Goal: Task Accomplishment & Management: Complete application form

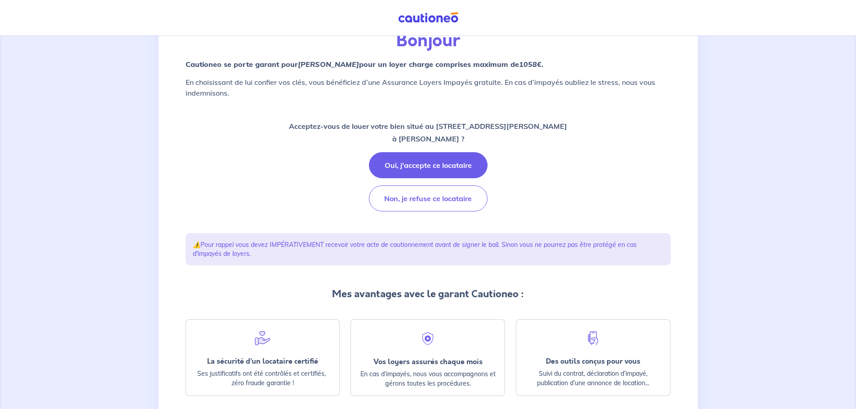
scroll to position [120, 0]
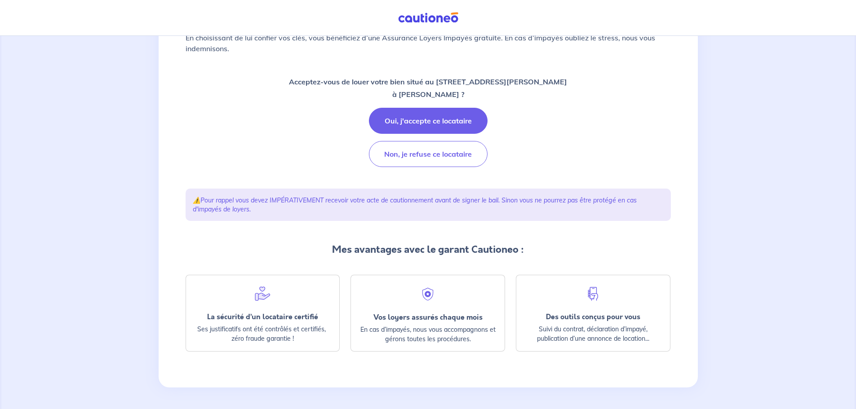
click at [415, 80] on p "Acceptez-vous de louer votre bien situé au 30 Boulevard Georges Clemenceau, 274…" at bounding box center [428, 87] width 278 height 25
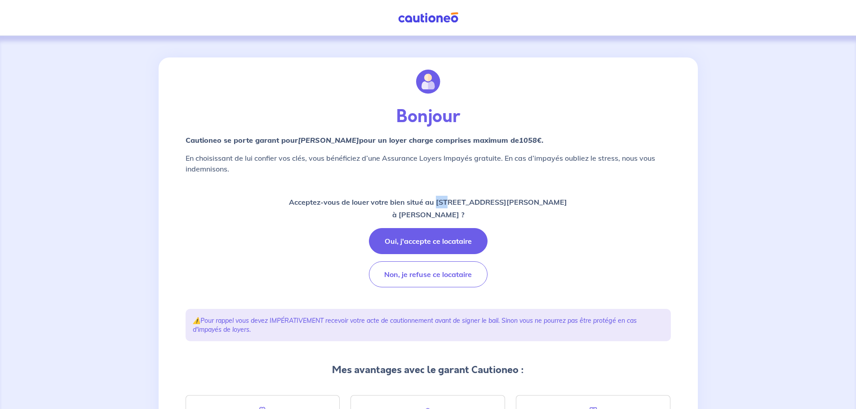
click at [413, 200] on p "Acceptez-vous de louer votre bien situé au 30 Boulevard Georges Clemenceau, 274…" at bounding box center [428, 208] width 278 height 25
drag, startPoint x: 411, startPoint y: 202, endPoint x: 417, endPoint y: 202, distance: 6.3
click at [417, 202] on p "Acceptez-vous de louer votre bien situé au 30 Boulevard Georges Clemenceau, 274…" at bounding box center [428, 208] width 278 height 25
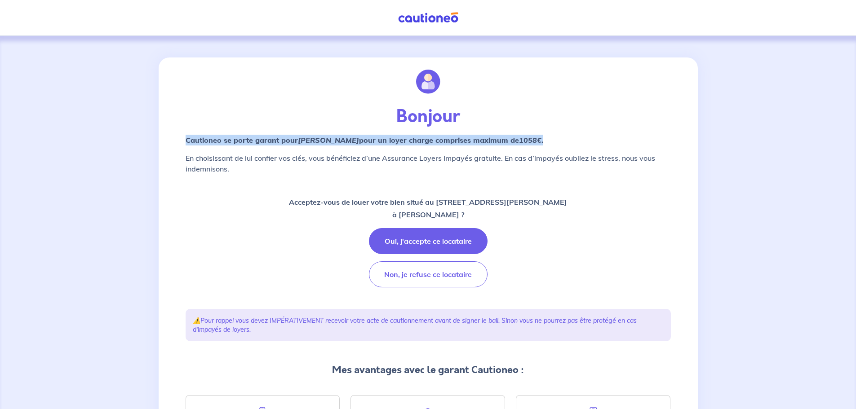
drag, startPoint x: 186, startPoint y: 140, endPoint x: 541, endPoint y: 139, distance: 354.6
click at [541, 139] on p "Cautioneo se porte garant pour Sophie Mercier  pour un loyer charge comprises m…" at bounding box center [428, 140] width 485 height 11
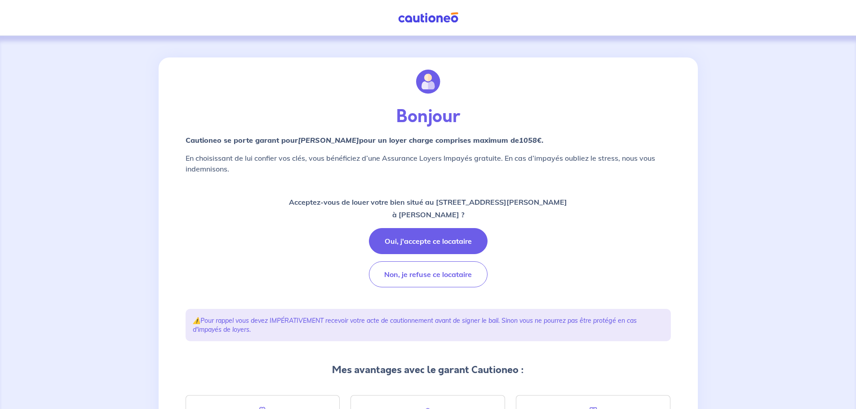
click at [275, 94] on div at bounding box center [428, 82] width 485 height 49
drag, startPoint x: 397, startPoint y: 116, endPoint x: 390, endPoint y: 127, distance: 13.0
click at [390, 127] on p "Bonjour" at bounding box center [428, 117] width 485 height 22
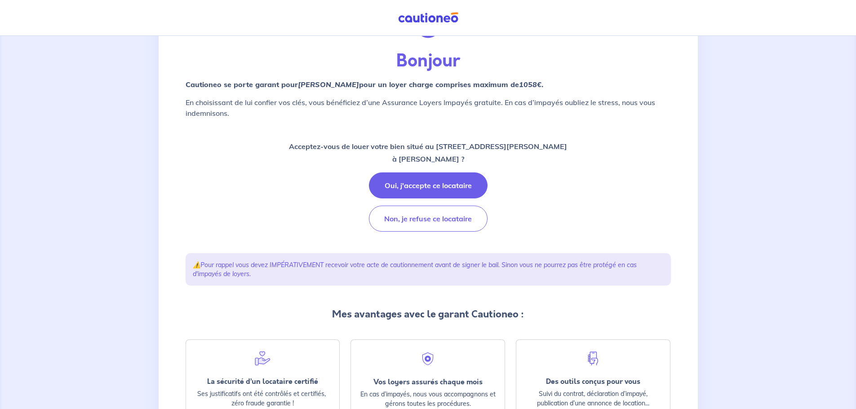
scroll to position [120, 0]
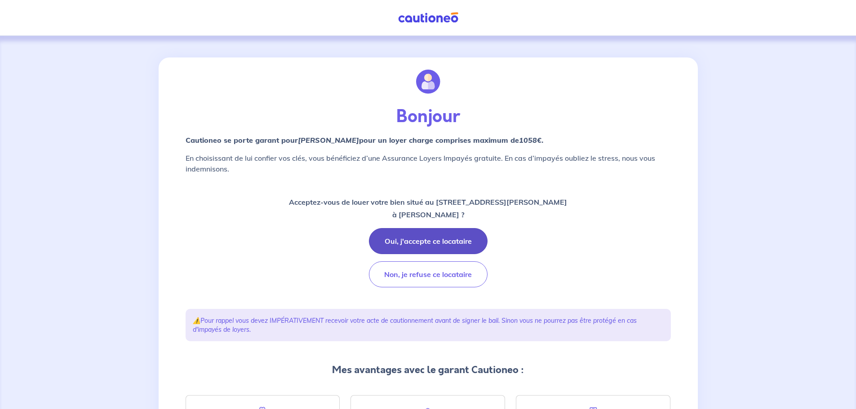
click at [431, 244] on button "Oui, j'accepte ce locataire" at bounding box center [428, 241] width 119 height 26
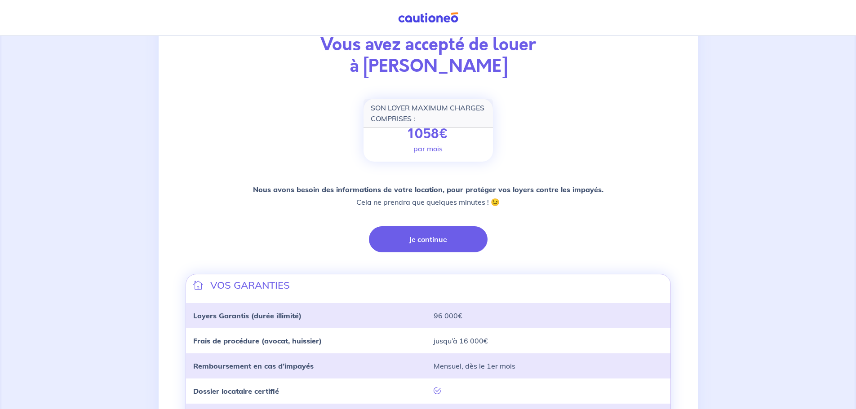
scroll to position [90, 0]
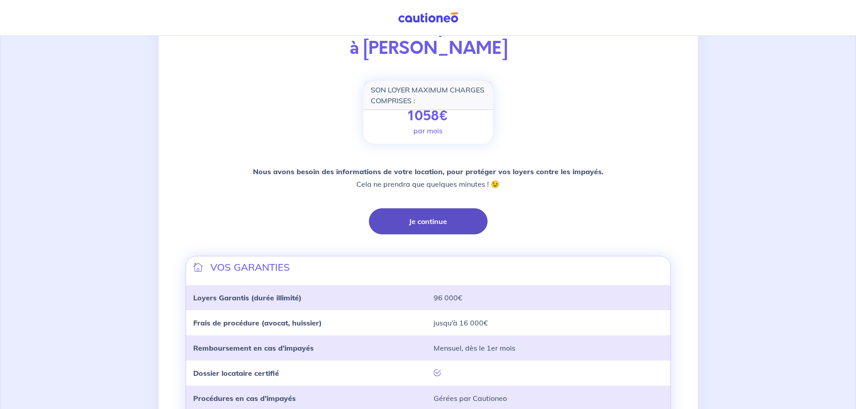
click at [427, 218] on button "Je continue" at bounding box center [428, 222] width 119 height 26
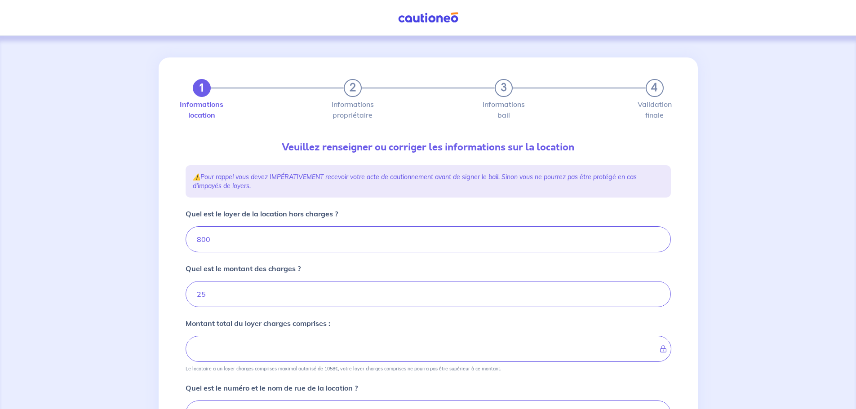
type input "825"
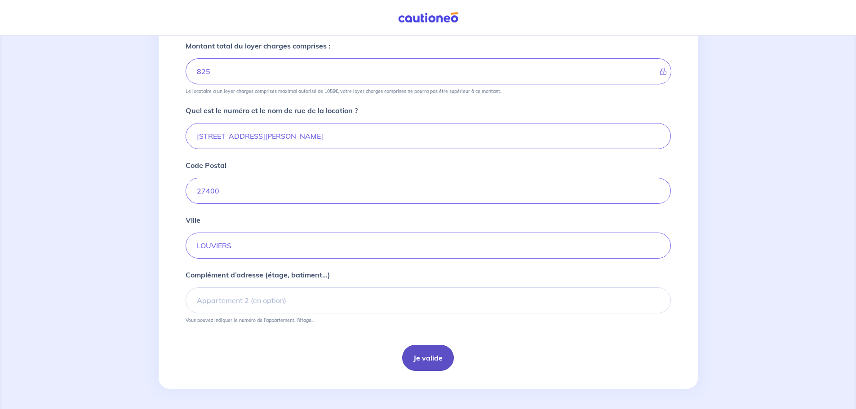
scroll to position [279, 0]
click at [435, 360] on button "Je valide" at bounding box center [428, 357] width 52 height 26
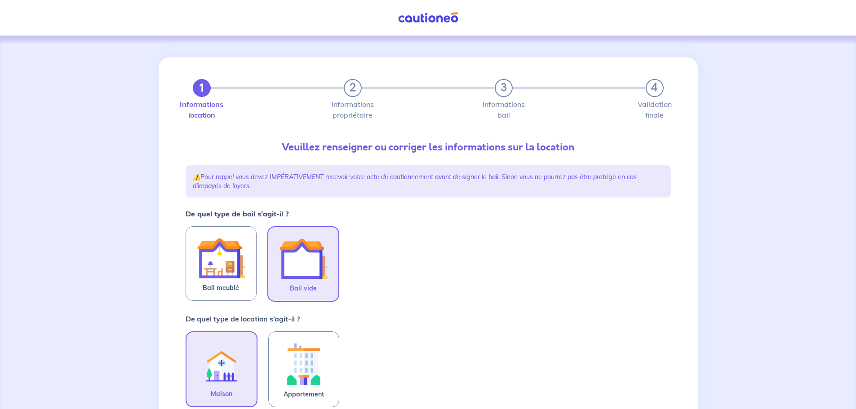
click at [320, 269] on img at bounding box center [303, 259] width 49 height 49
click at [0, 0] on input "Bail vide" at bounding box center [0, 0] width 0 height 0
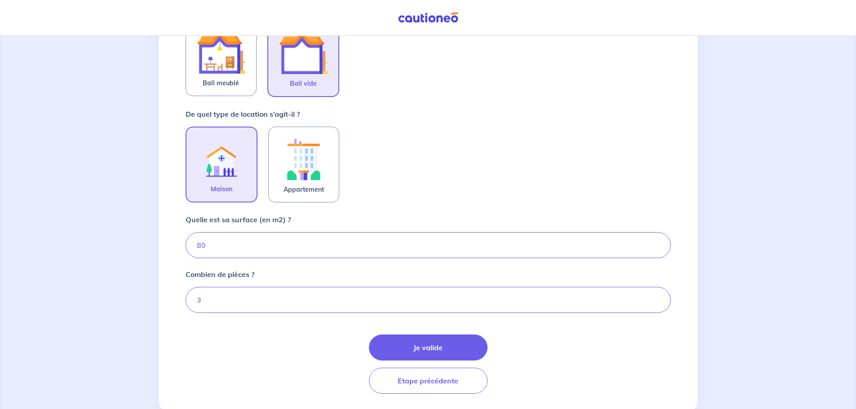
scroll to position [229, 0]
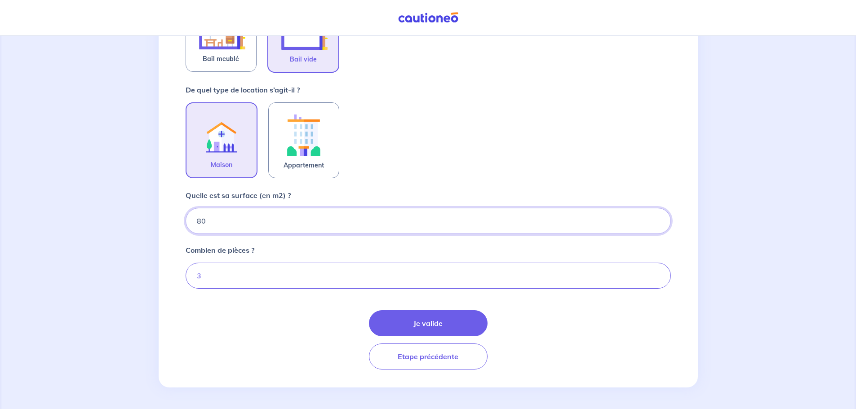
drag, startPoint x: 217, startPoint y: 226, endPoint x: 165, endPoint y: 229, distance: 51.4
click at [165, 229] on div "1 2 3 4 Informations location Informations propriétaire Informations bail Valid…" at bounding box center [428, 107] width 539 height 559
type input "79"
type input "79.15"
click at [258, 285] on input "3" at bounding box center [428, 276] width 485 height 26
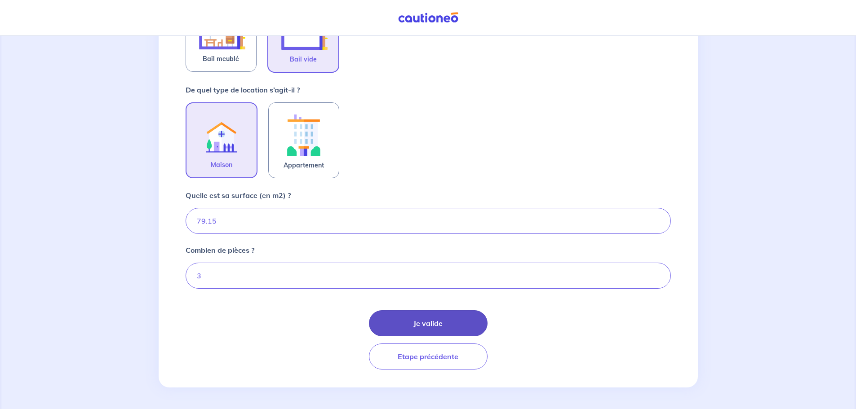
click at [402, 321] on button "Je valide" at bounding box center [428, 324] width 119 height 26
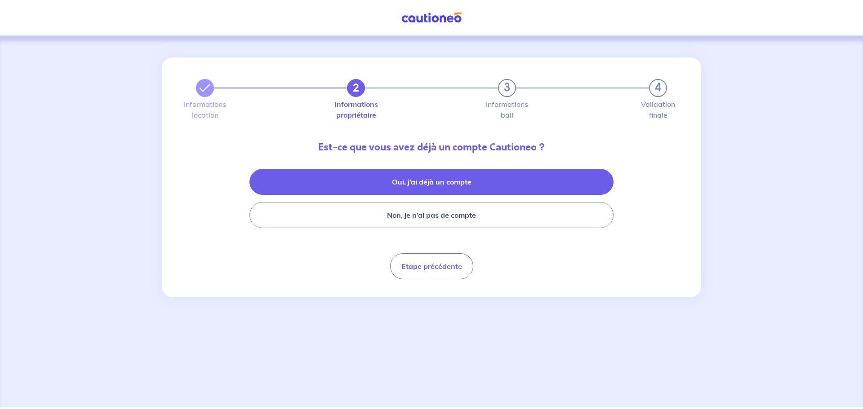
click at [435, 183] on button "Oui, j’ai déjà un compte" at bounding box center [431, 182] width 364 height 26
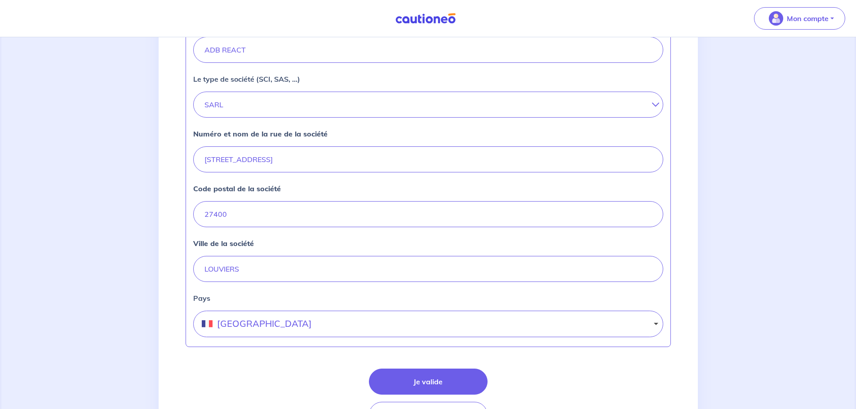
scroll to position [315, 0]
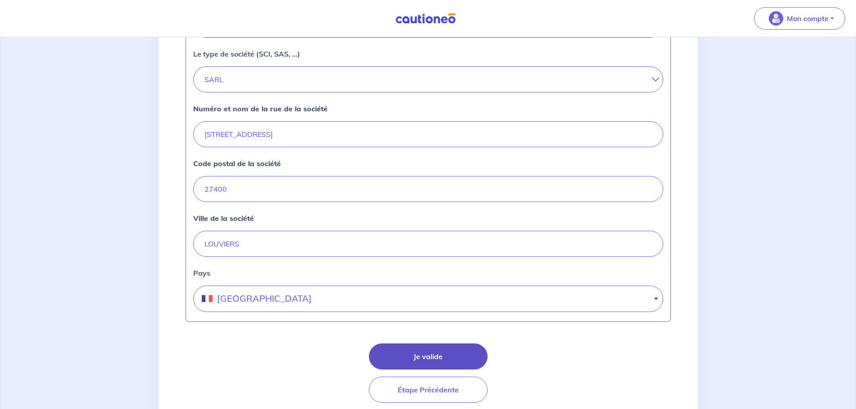
click at [434, 357] on button "Je valide" at bounding box center [428, 357] width 119 height 26
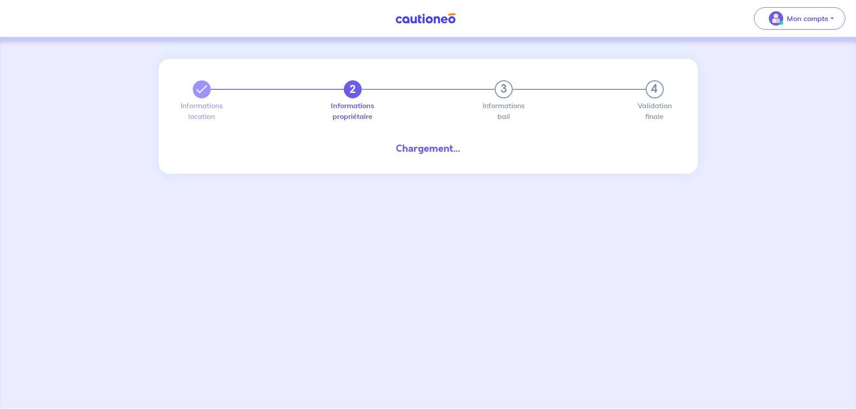
select select "FR"
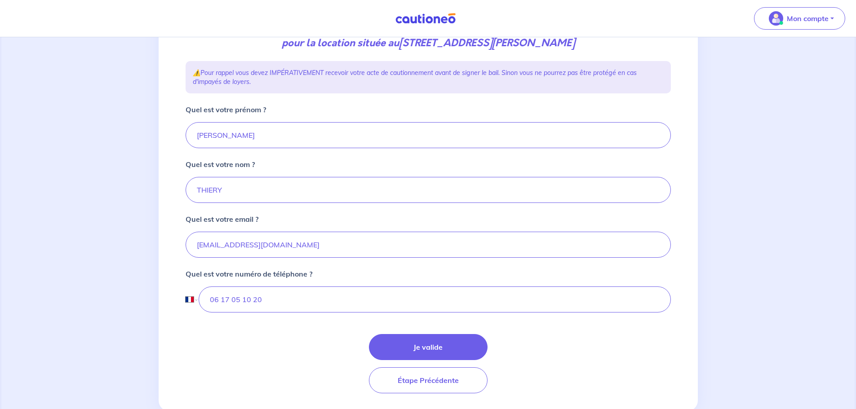
scroll to position [135, 0]
click at [437, 347] on button "Je valide" at bounding box center [428, 347] width 119 height 26
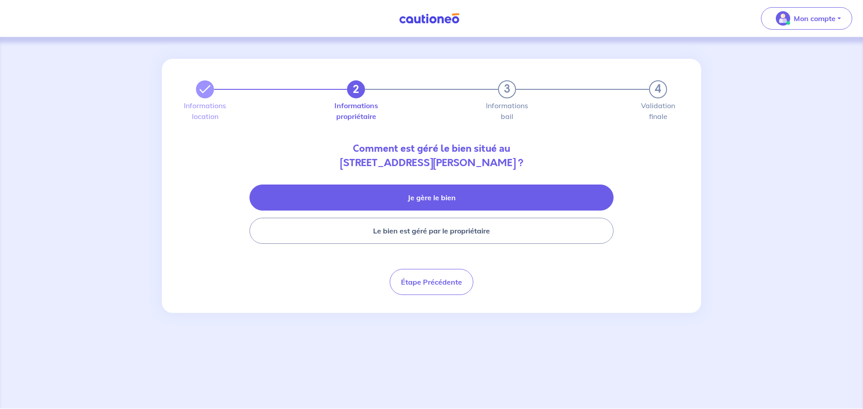
click at [435, 200] on button "Je gère le bien" at bounding box center [431, 198] width 364 height 26
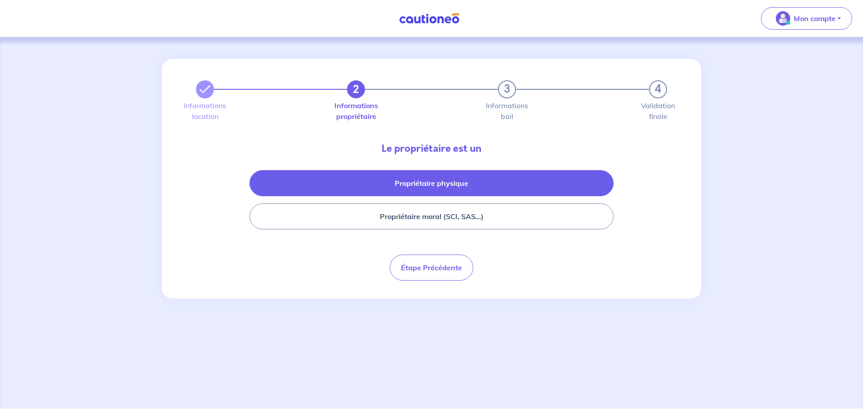
click at [435, 186] on button "Propriétaire physique" at bounding box center [431, 183] width 364 height 26
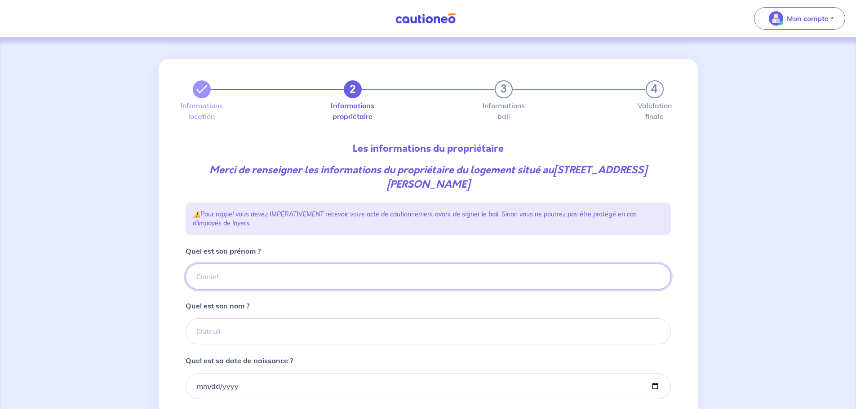
click at [235, 269] on input "Quel est son prénom ?" at bounding box center [428, 277] width 485 height 26
type input "Jean-François"
click at [206, 331] on input "Quel est son nom ?" at bounding box center [428, 332] width 485 height 26
type input "GOUDEAU"
click at [204, 382] on input "Quel est sa date de naissance ?" at bounding box center [428, 386] width 485 height 26
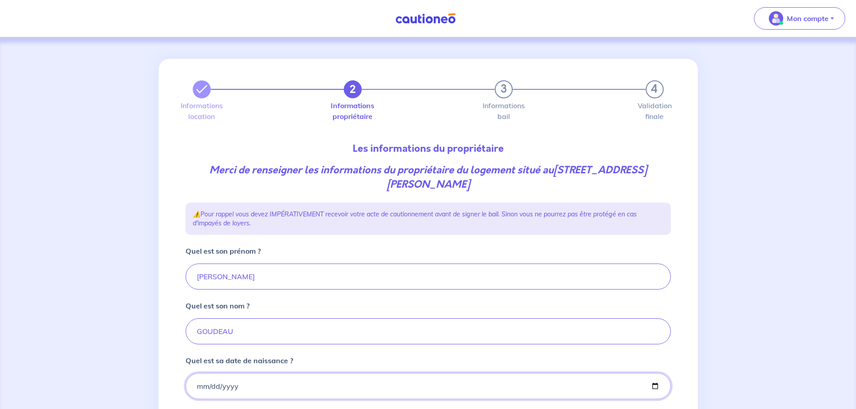
click at [253, 381] on input "Quel est sa date de naissance ?" at bounding box center [428, 386] width 485 height 26
type input "1953-07-29"
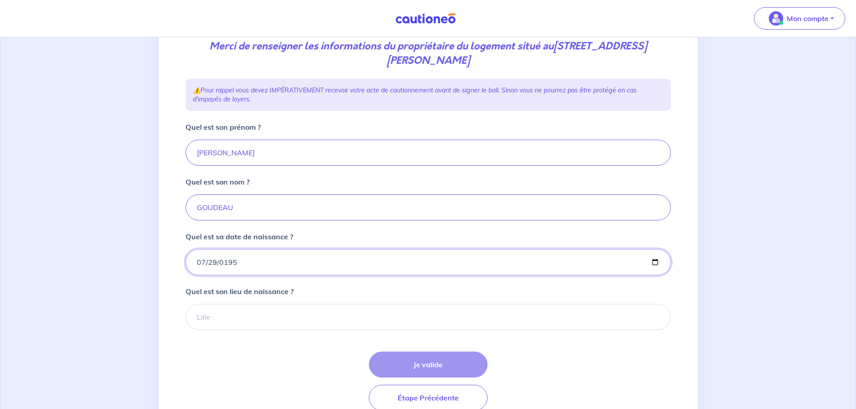
scroll to position [165, 0]
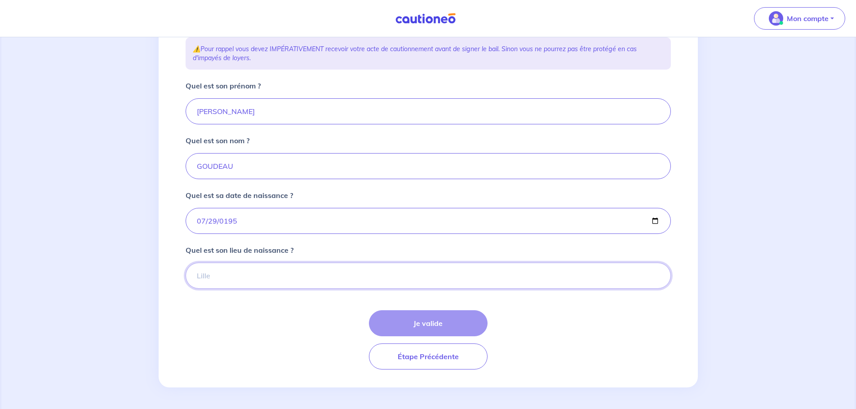
click at [217, 271] on input "Quel est son lieu de naissance ?" at bounding box center [428, 276] width 485 height 26
type input "b"
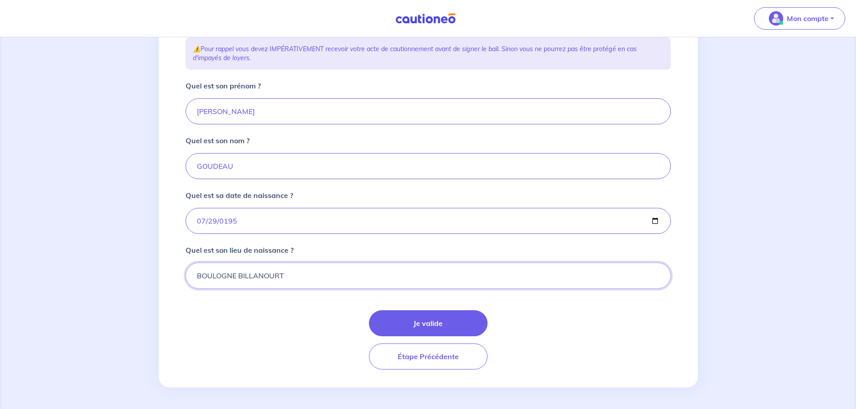
click at [266, 275] on input "BOULOGNE BILLANOURT" at bounding box center [428, 276] width 485 height 26
type input "BOULOGNE BILLANCOURT"
click at [413, 324] on button "Je valide" at bounding box center [428, 324] width 119 height 26
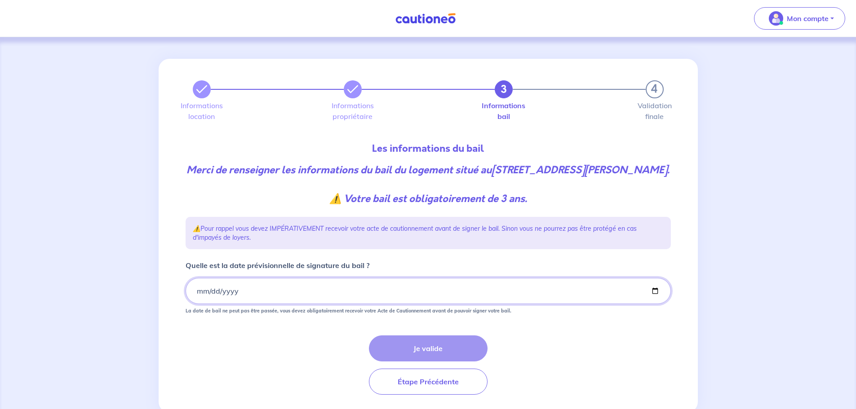
click at [202, 304] on input "Quelle est la date prévisionnelle de signature du bail ?" at bounding box center [428, 291] width 485 height 26
click at [196, 304] on input "Quelle est la date prévisionnelle de signature du bail ?" at bounding box center [428, 291] width 485 height 26
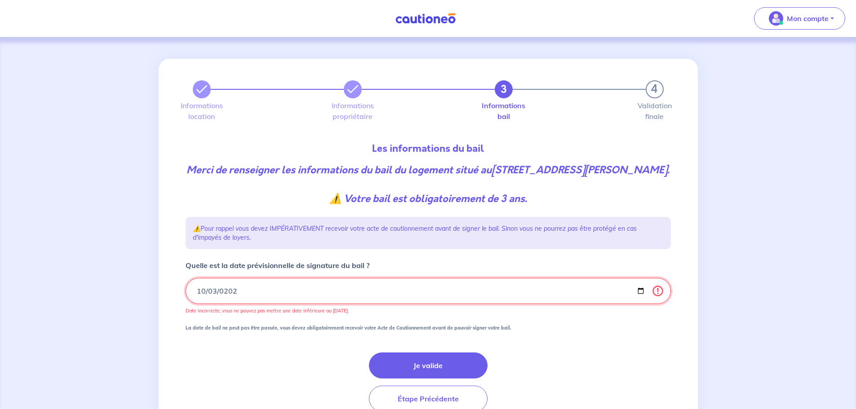
type input "2025-10-03"
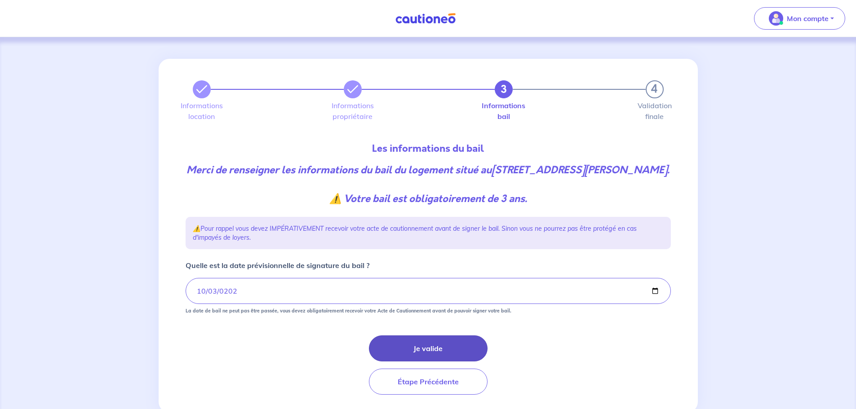
click at [432, 361] on button "Je valide" at bounding box center [428, 349] width 119 height 26
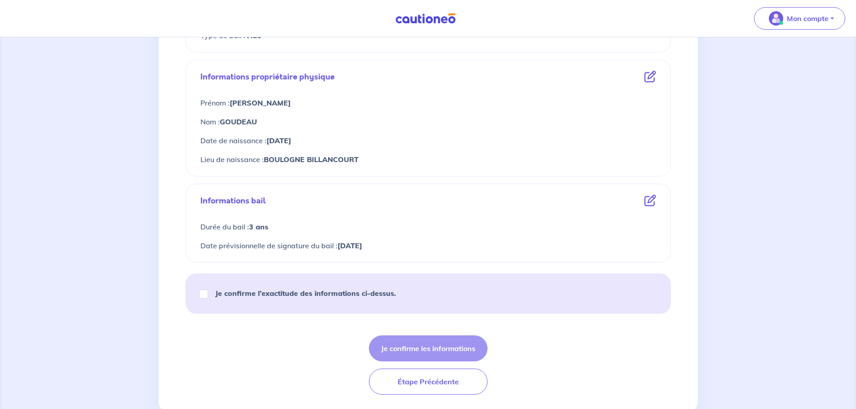
scroll to position [315, 0]
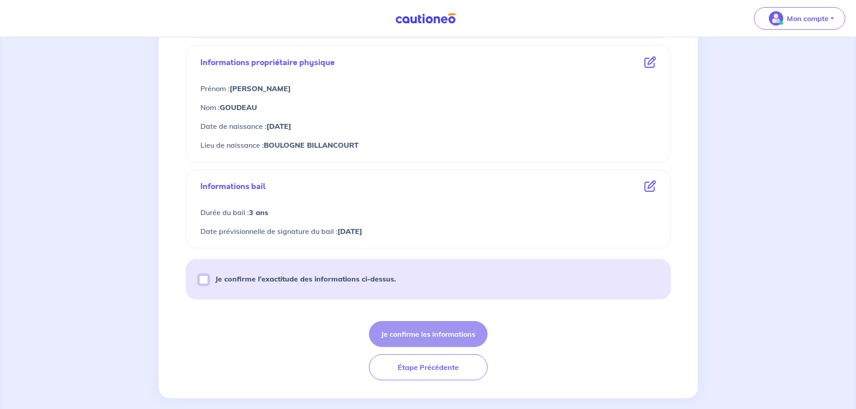
click at [201, 282] on input "Je confirme l’exactitude des informations ci-dessus." at bounding box center [203, 279] width 9 height 9
checkbox input "true"
click at [440, 333] on button "Je confirme les informations" at bounding box center [428, 334] width 119 height 26
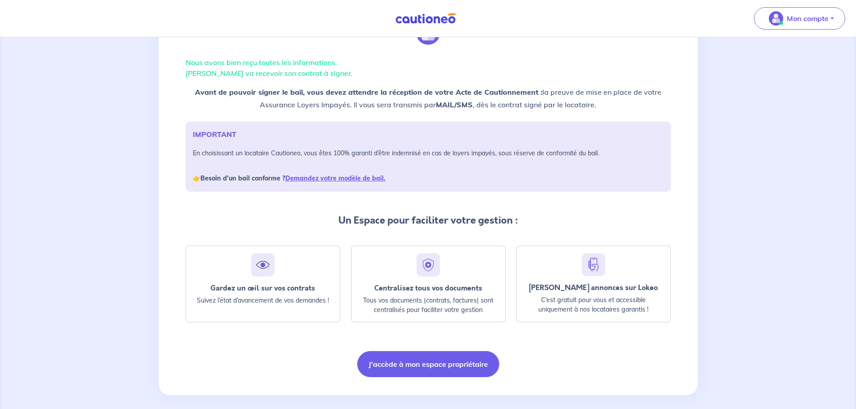
scroll to position [58, 0]
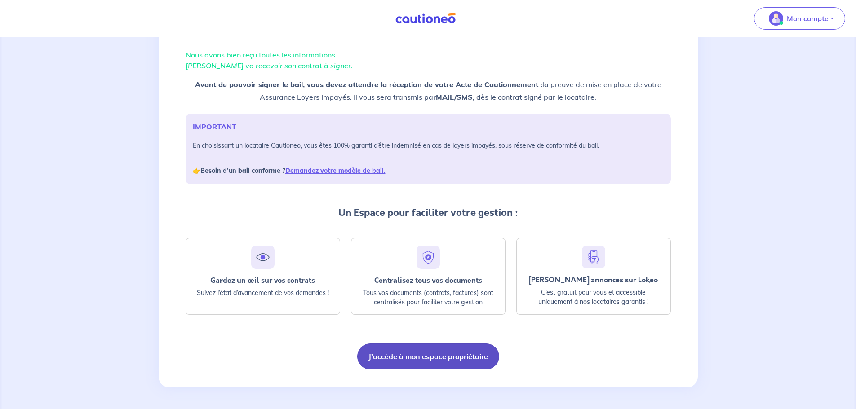
click at [443, 360] on button "J'accède à mon espace propriétaire" at bounding box center [428, 357] width 142 height 26
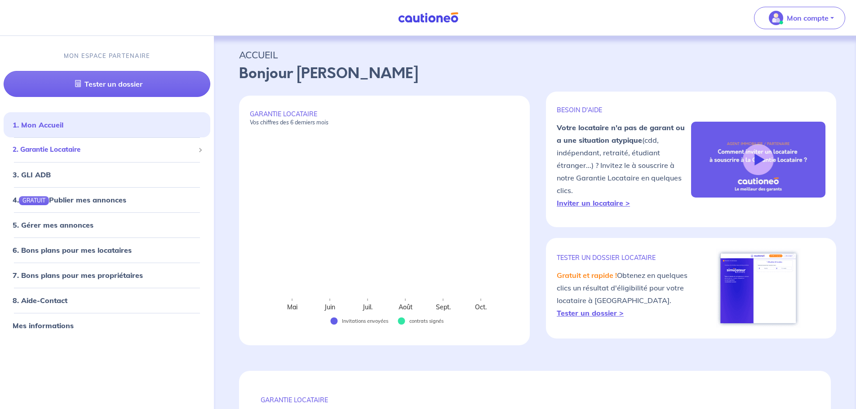
click at [79, 147] on span "2. Garantie Locataire" at bounding box center [104, 150] width 182 height 10
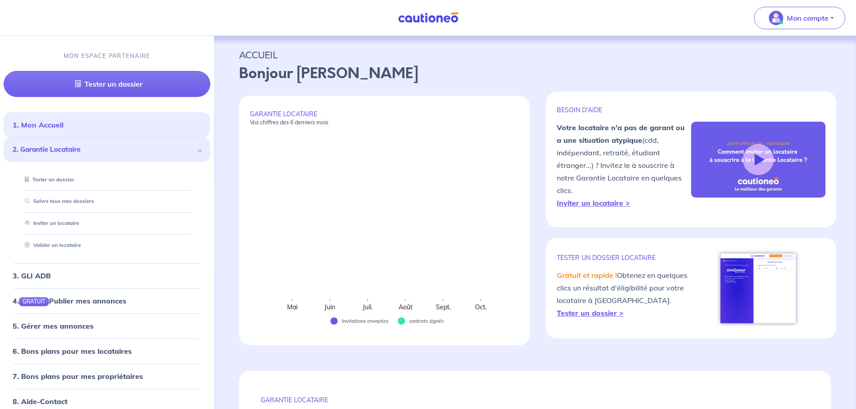
click at [79, 147] on span "2. Garantie Locataire" at bounding box center [104, 150] width 182 height 10
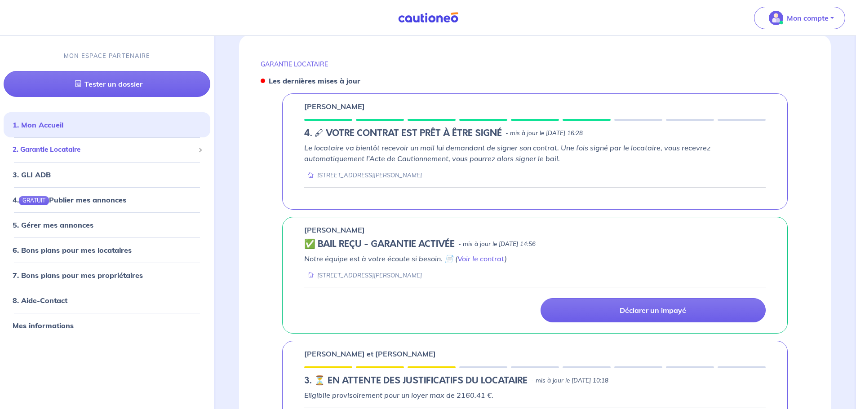
scroll to position [284, 0]
